Goal: Transaction & Acquisition: Purchase product/service

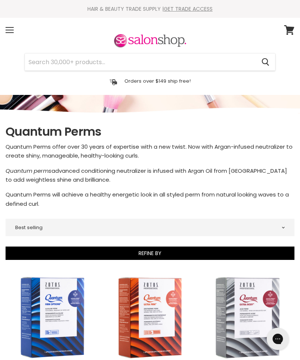
click at [91, 57] on input "Search" at bounding box center [140, 61] width 231 height 17
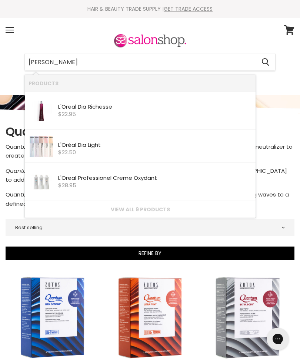
type input "Loreaj"
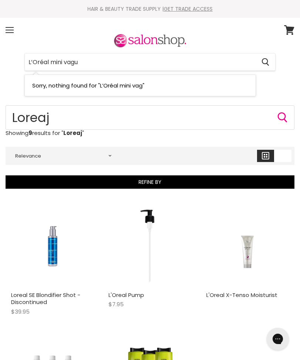
type input "L’Oréal mini vague"
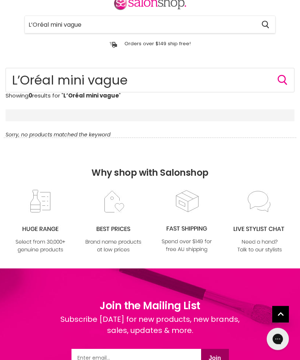
scroll to position [37, 0]
